Goal: Register for event/course: Register for event/course

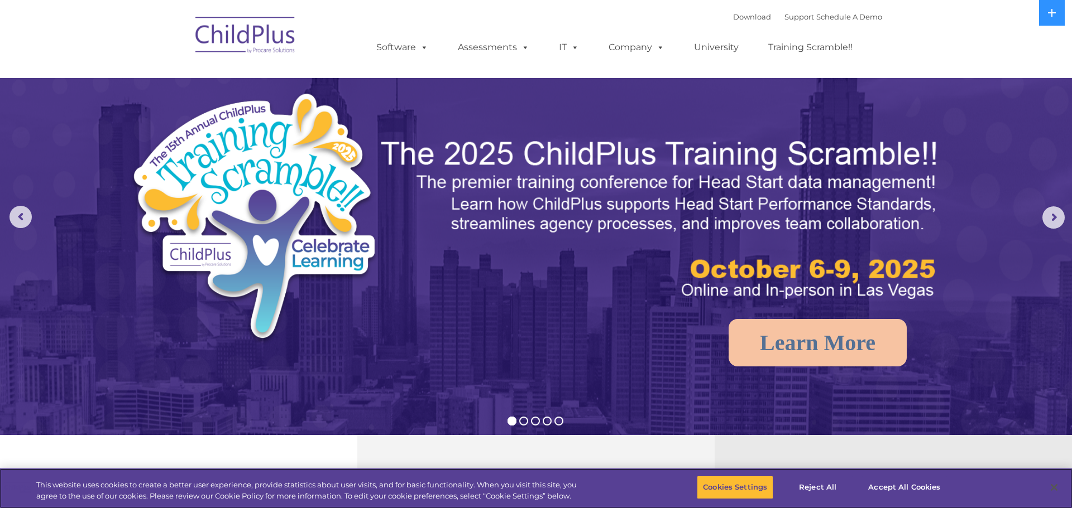
select select "MEDIUM"
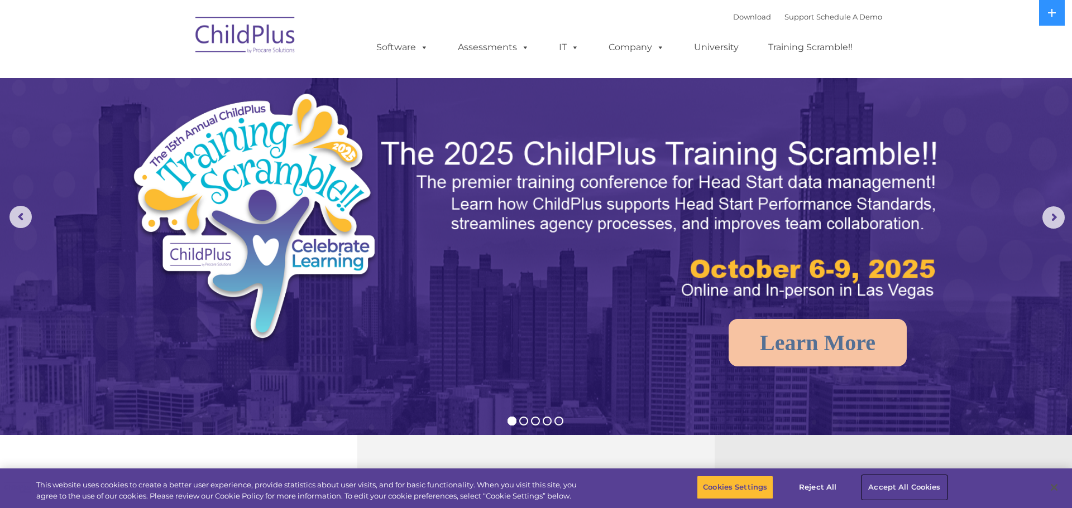
click at [883, 486] on button "Accept All Cookies" at bounding box center [904, 487] width 84 height 23
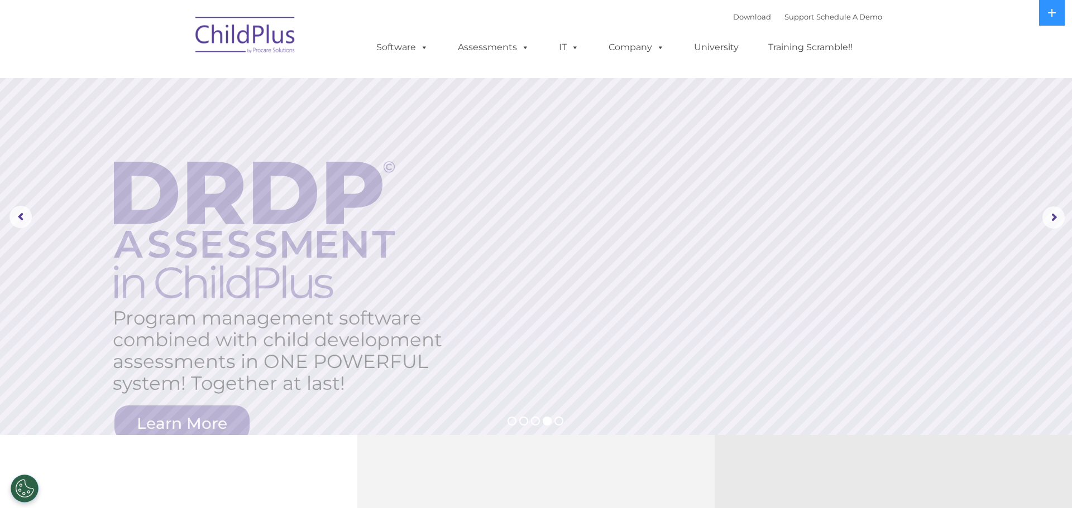
click at [200, 422] on rs-layer at bounding box center [536, 217] width 1072 height 435
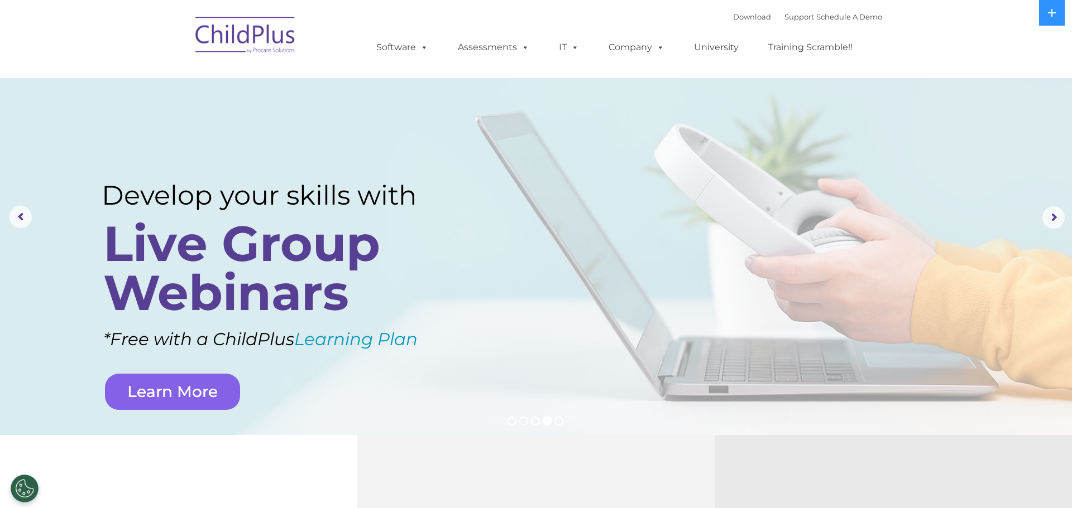
click at [204, 399] on link "Learn More" at bounding box center [172, 392] width 135 height 36
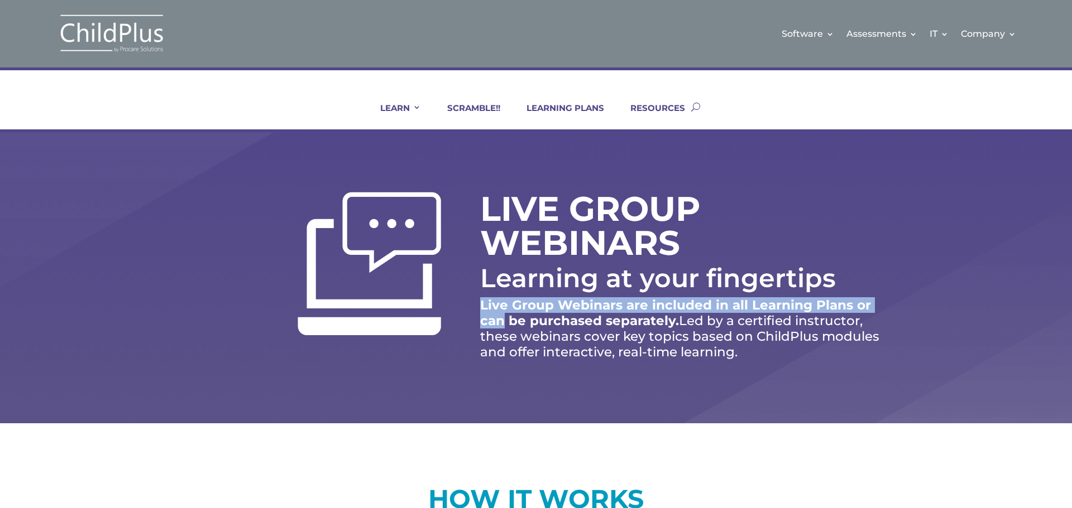
scroll to position [0, 17]
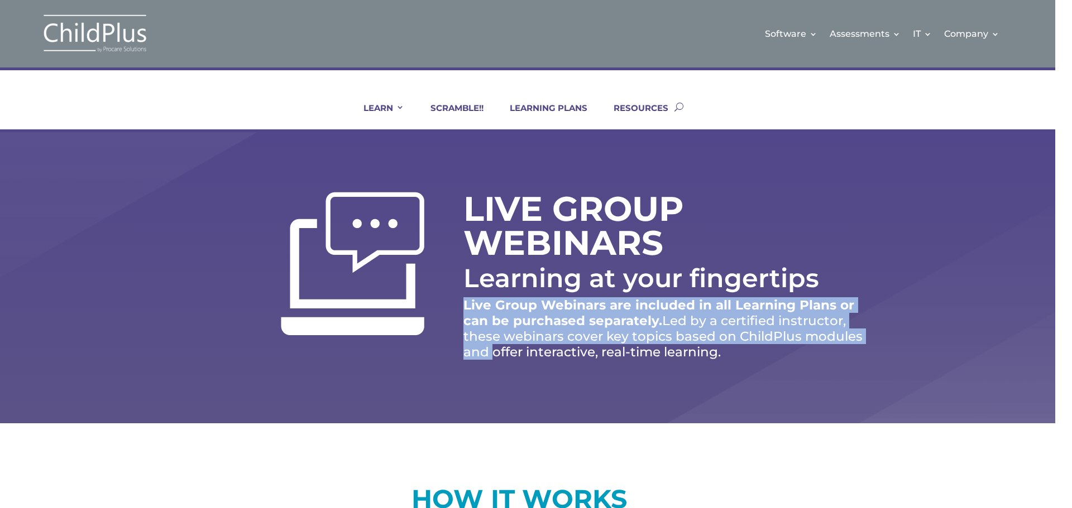
drag, startPoint x: 1070, startPoint y: 294, endPoint x: 1070, endPoint y: 339, distance: 45.8
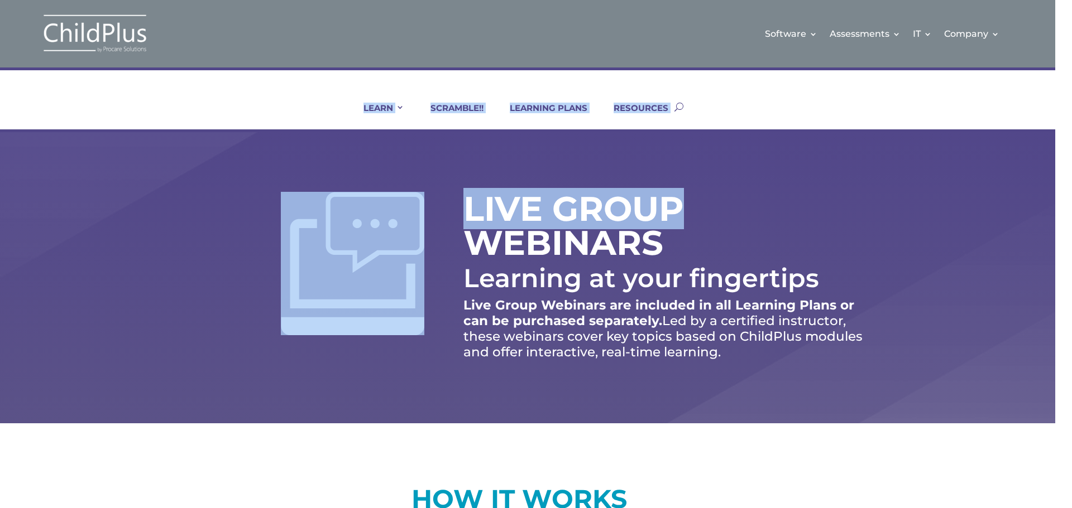
drag, startPoint x: 1071, startPoint y: 48, endPoint x: 1071, endPoint y: 186, distance: 137.8
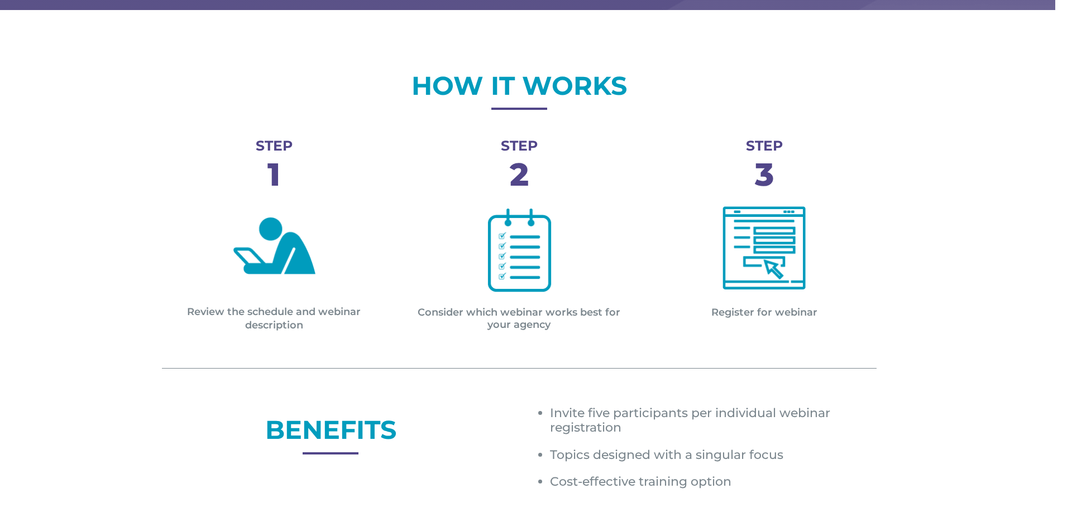
scroll to position [419, 0]
